Goal: Task Accomplishment & Management: Complete application form

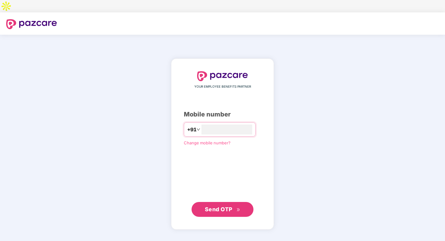
type input "**********"
click at [217, 203] on button "Send OTP" at bounding box center [223, 209] width 62 height 15
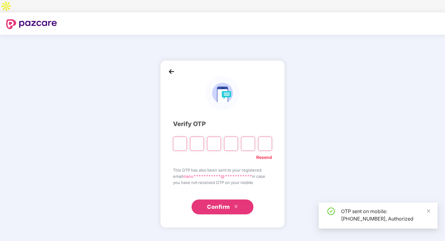
click at [178, 137] on input "Please enter verification code. Digit 1" at bounding box center [180, 144] width 14 height 14
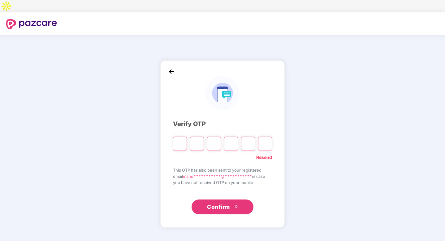
type input "*"
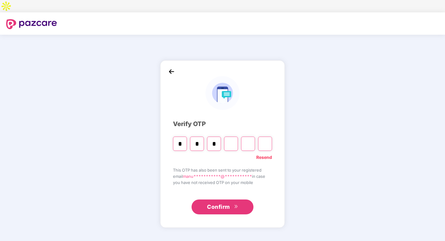
type input "*"
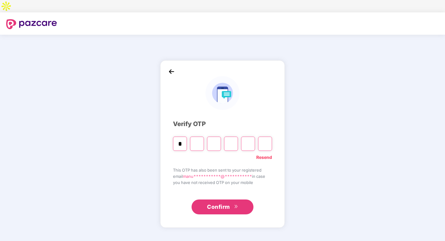
type input "*"
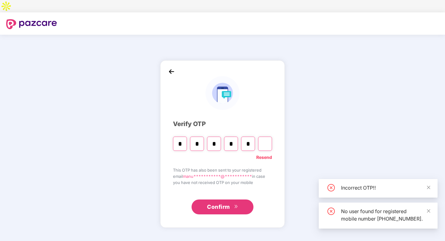
type input "*"
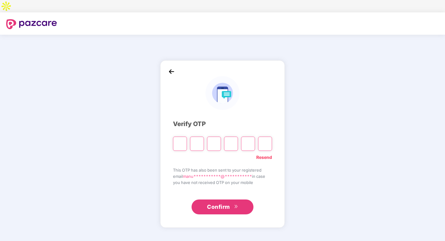
type input "*"
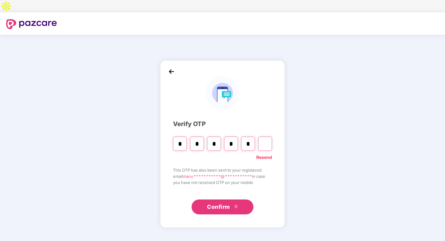
type input "*"
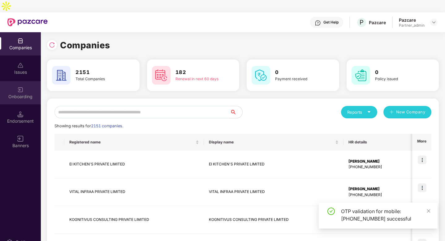
click at [14, 81] on div "Onboarding" at bounding box center [20, 92] width 41 height 23
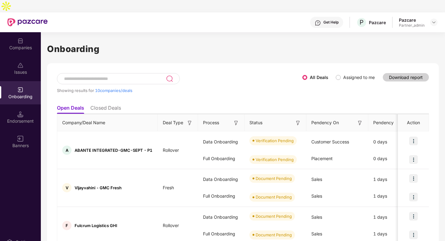
click at [72, 76] on input at bounding box center [115, 78] width 103 height 5
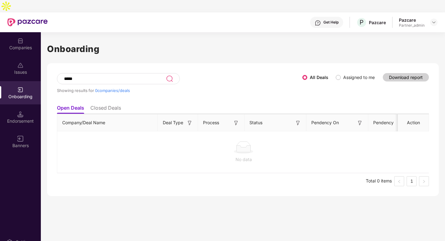
type input "*****"
